Goal: Task Accomplishment & Management: Manage account settings

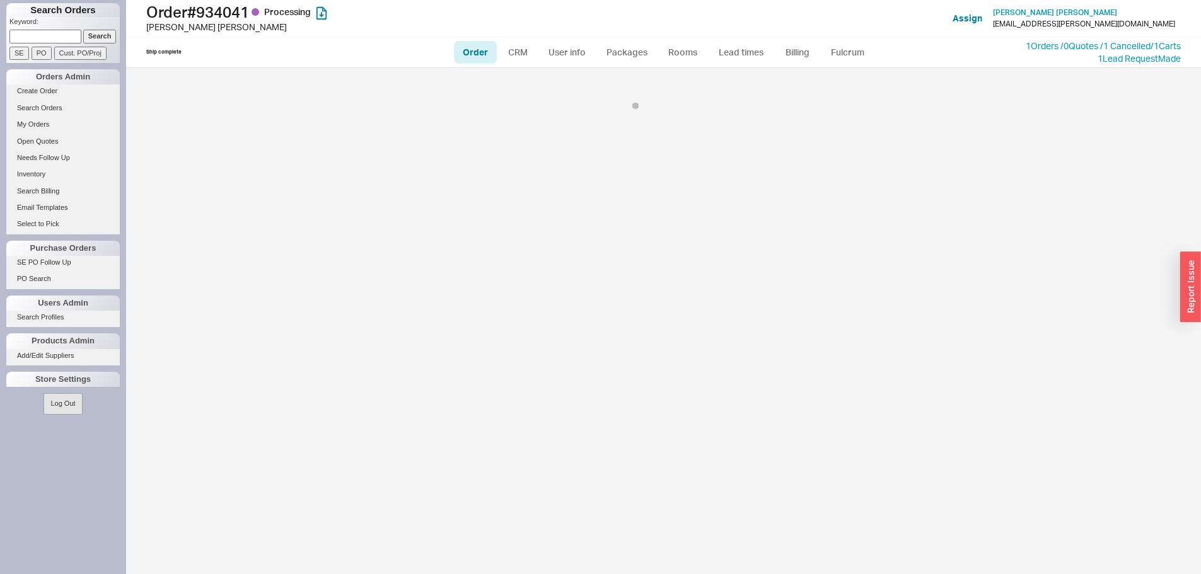
select select "LOW"
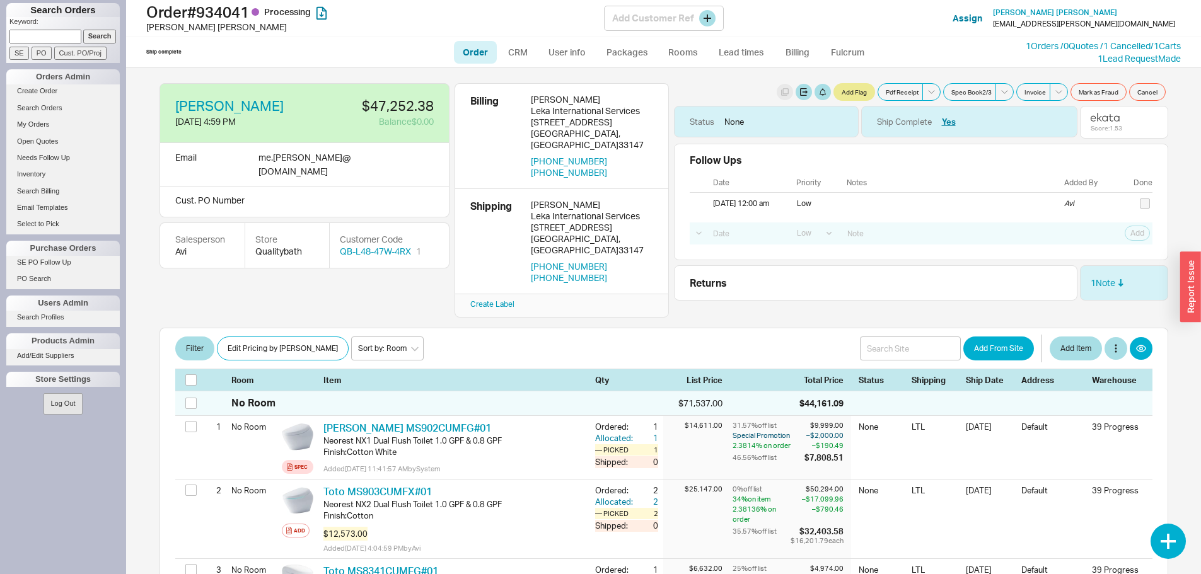
click at [217, 13] on h1 "Order # 934041 Processing" at bounding box center [375, 12] width 458 height 18
copy h1 "934041"
click at [240, 19] on h1 "Order # 934041 Processing" at bounding box center [375, 12] width 458 height 18
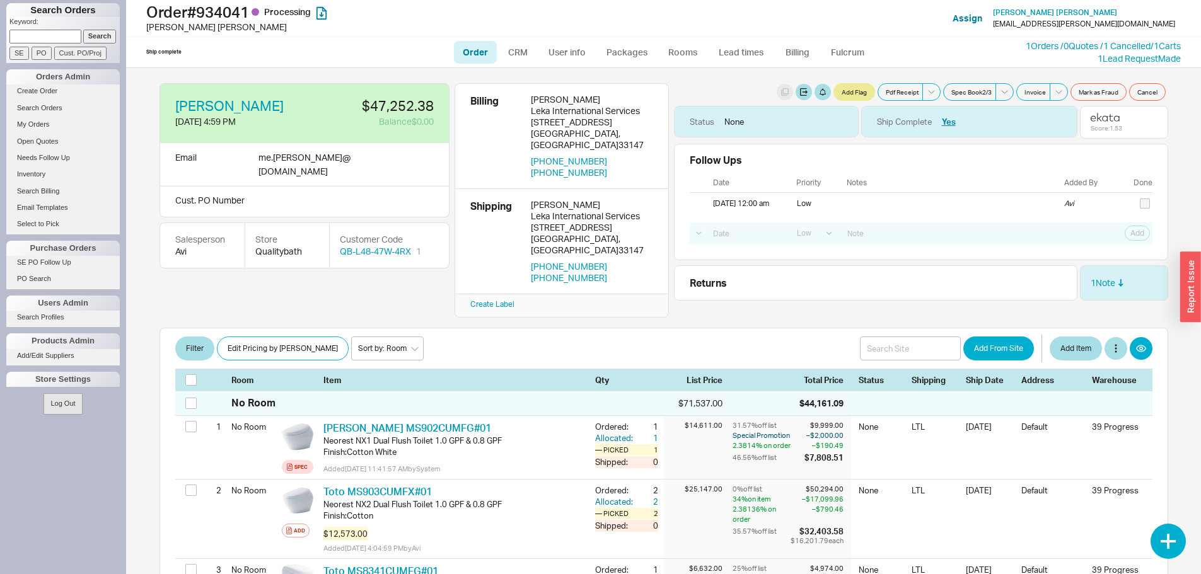
click at [249, 50] on div "Ship complete" at bounding box center [297, 52] width 303 height 7
click at [223, 19] on h1 "Order # 934041 Processing" at bounding box center [375, 12] width 458 height 18
click at [224, 16] on h1 "Order # 934041 Processing" at bounding box center [375, 12] width 458 height 18
copy h1 "934041"
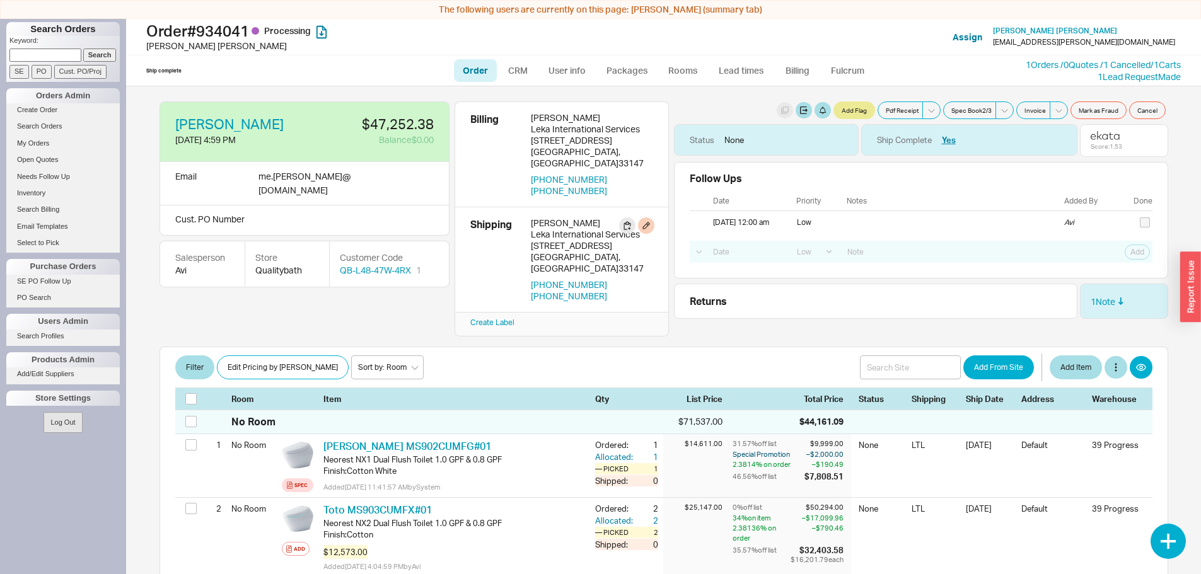
click at [579, 229] on div "Leka International Services" at bounding box center [592, 234] width 122 height 11
click at [576, 240] on div "[STREET_ADDRESS]" at bounding box center [592, 245] width 122 height 11
click at [575, 240] on div "[STREET_ADDRESS]" at bounding box center [592, 245] width 122 height 11
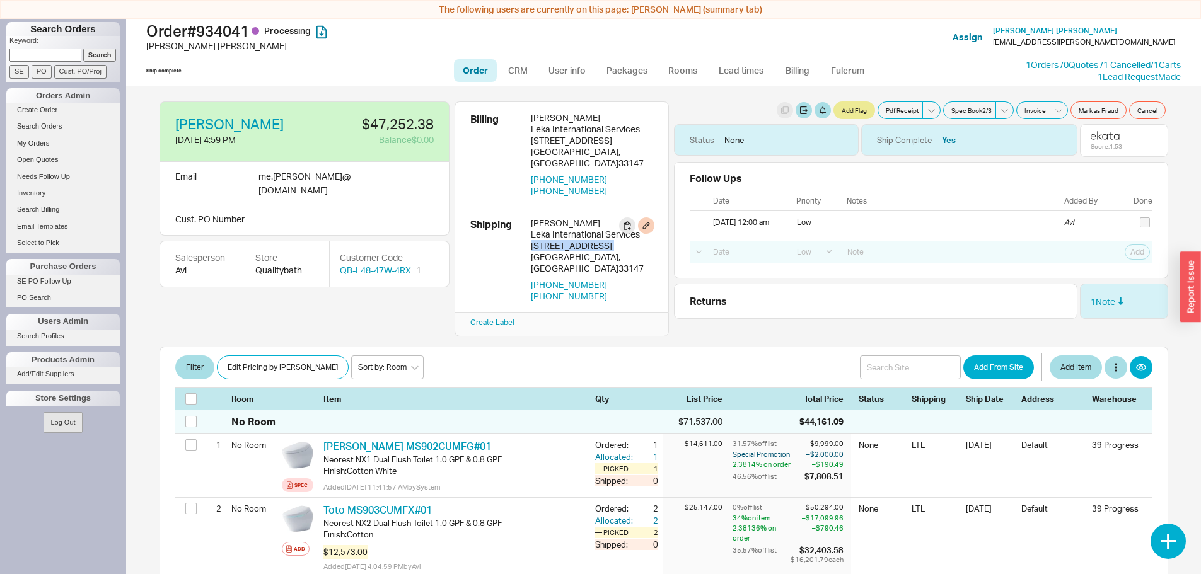
click at [575, 240] on div "[STREET_ADDRESS]" at bounding box center [592, 245] width 122 height 11
click at [570, 229] on div "Leka International Services" at bounding box center [592, 234] width 122 height 11
drag, startPoint x: 641, startPoint y: 237, endPoint x: 629, endPoint y: 236, distance: 12.0
click at [629, 240] on div "[STREET_ADDRESS]" at bounding box center [592, 245] width 122 height 11
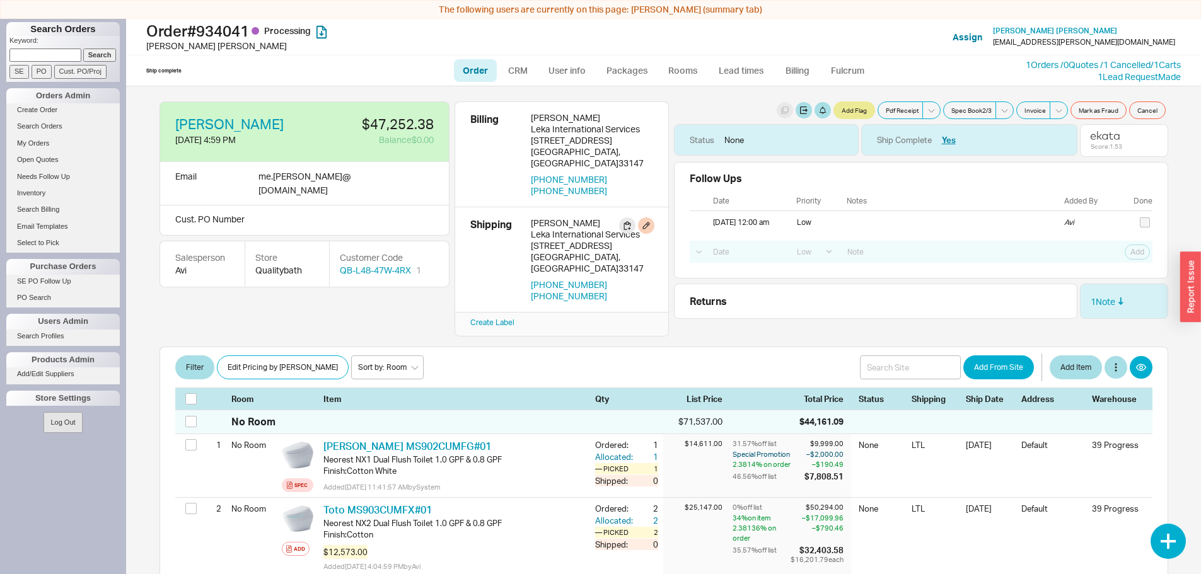
click at [579, 240] on div "[STREET_ADDRESS]" at bounding box center [592, 245] width 122 height 11
drag, startPoint x: 647, startPoint y: 236, endPoint x: 531, endPoint y: 228, distance: 116.4
click at [531, 228] on div "[PERSON_NAME] [PERSON_NAME] International Services [STREET_ADDRESS] 305-633-636…" at bounding box center [592, 260] width 122 height 84
